Goal: Navigation & Orientation: Find specific page/section

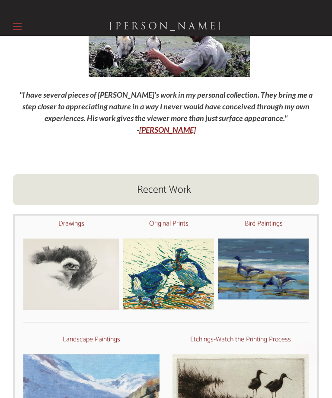
scroll to position [134, 0]
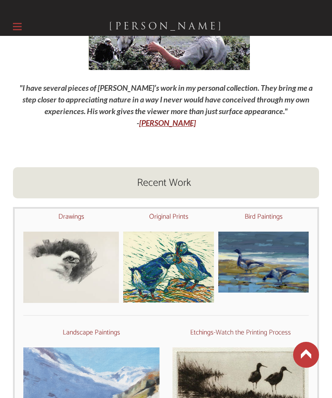
click at [165, 218] on font "Original Prints" at bounding box center [168, 217] width 39 height 12
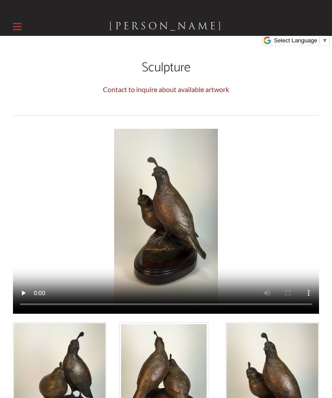
click at [188, 88] on link "Contact to inquire about available artwork" at bounding box center [166, 89] width 126 height 8
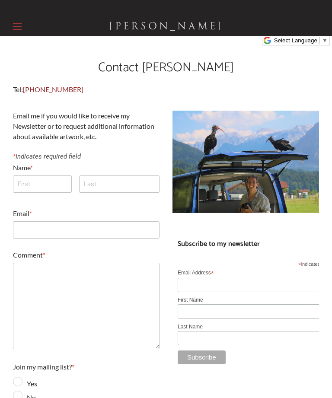
click at [20, 28] on label at bounding box center [17, 26] width 9 height 19
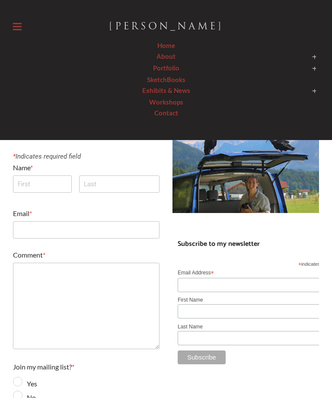
click at [178, 70] on span at bounding box center [166, 69] width 306 height 12
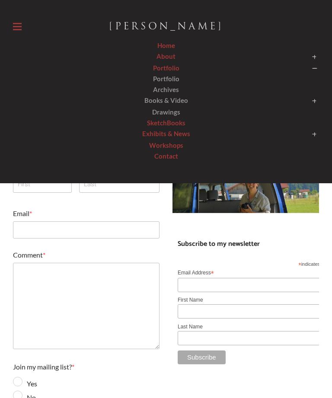
click at [175, 79] on span "Portfolio" at bounding box center [166, 79] width 26 height 8
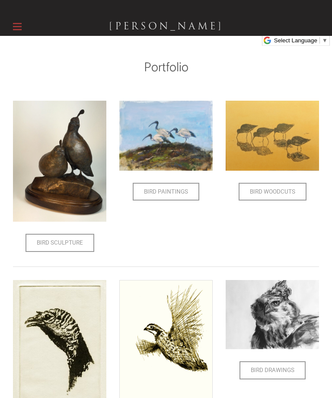
scroll to position [2, 0]
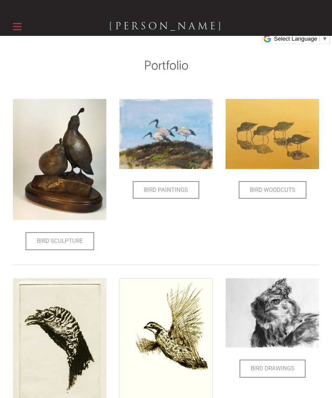
click at [173, 188] on span "Bird Paintings" at bounding box center [165, 190] width 65 height 16
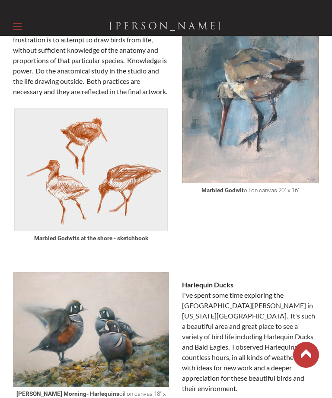
scroll to position [1411, 0]
